Goal: Entertainment & Leisure: Consume media (video, audio)

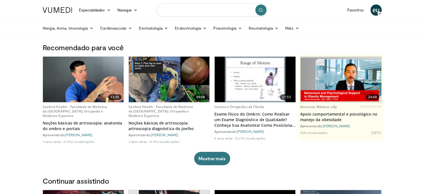
click at [199, 14] on input "Pesquisar tópicos, intervenções" at bounding box center [212, 9] width 112 height 13
type input "**********"
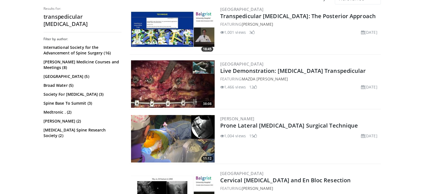
scroll to position [59, 0]
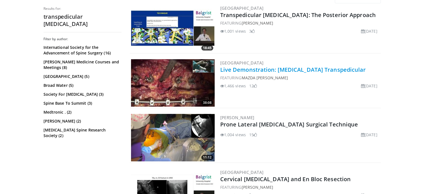
click at [301, 71] on link "Live Demonstration: [MEDICAL_DATA] Transpedicular" at bounding box center [293, 70] width 146 height 8
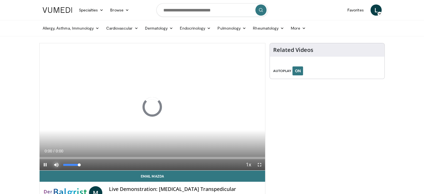
click at [57, 164] on span "Video Player" at bounding box center [56, 164] width 11 height 11
click at [261, 163] on span "Video Player" at bounding box center [259, 164] width 11 height 11
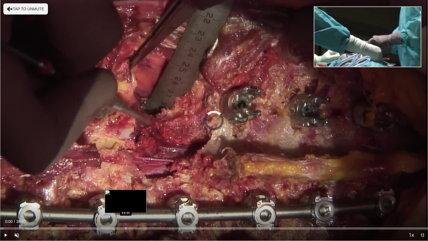
click at [126, 193] on div "Loaded : 0.86% 11:11 11:11" at bounding box center [214, 226] width 428 height 5
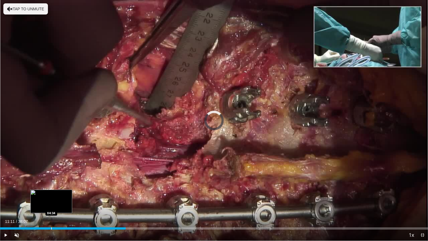
click at [51, 193] on div "Progress Bar" at bounding box center [51, 228] width 1 height 2
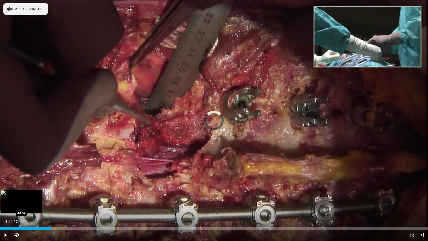
click at [10, 193] on div "Progress Bar" at bounding box center [10, 228] width 1 height 2
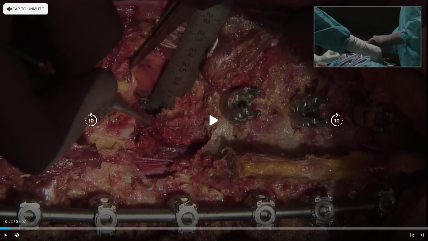
click at [36, 10] on button "Tap to unmute" at bounding box center [25, 8] width 45 height 11
click at [215, 120] on icon "Video Player" at bounding box center [214, 121] width 16 height 16
